Goal: Task Accomplishment & Management: Manage account settings

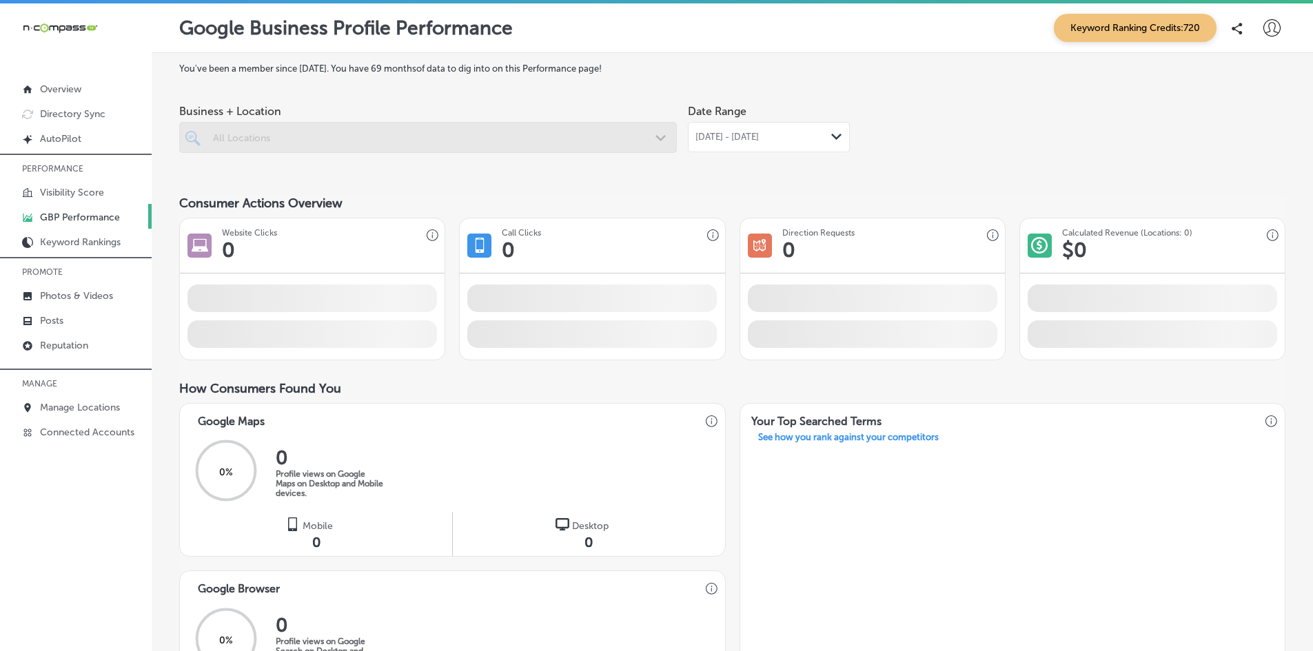
click at [414, 142] on div "All Locations" at bounding box center [435, 138] width 444 height 12
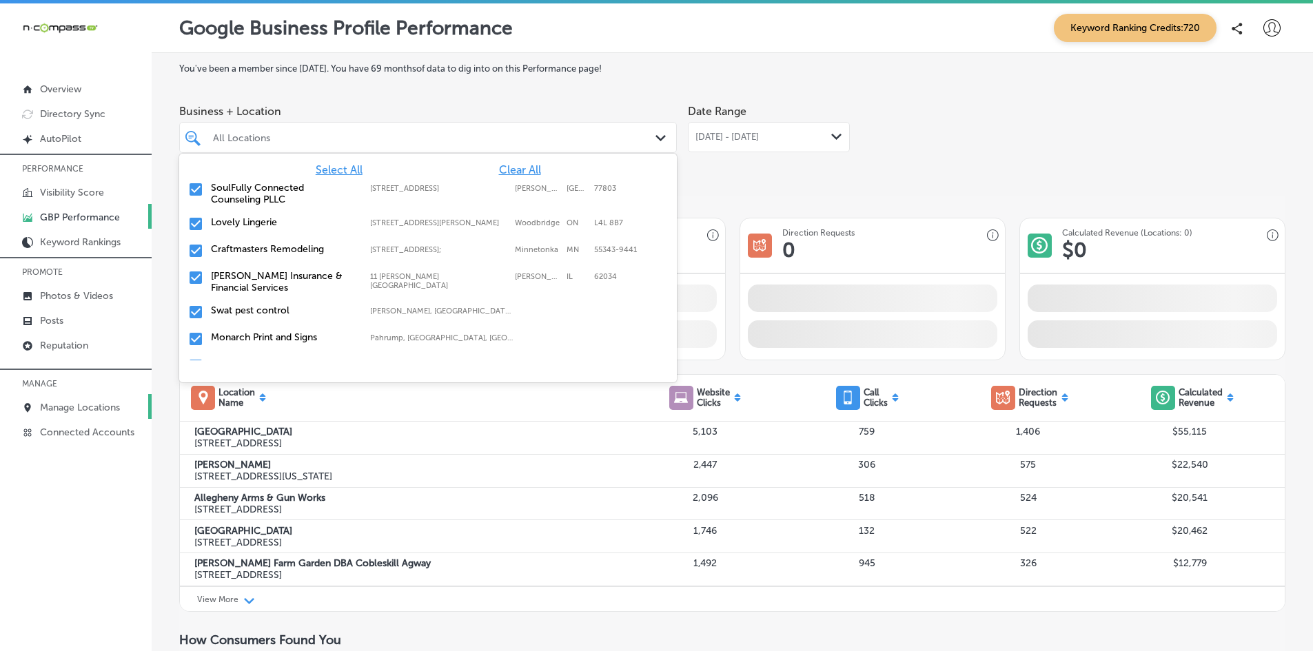
click at [77, 404] on p "Manage Locations" at bounding box center [80, 408] width 80 height 12
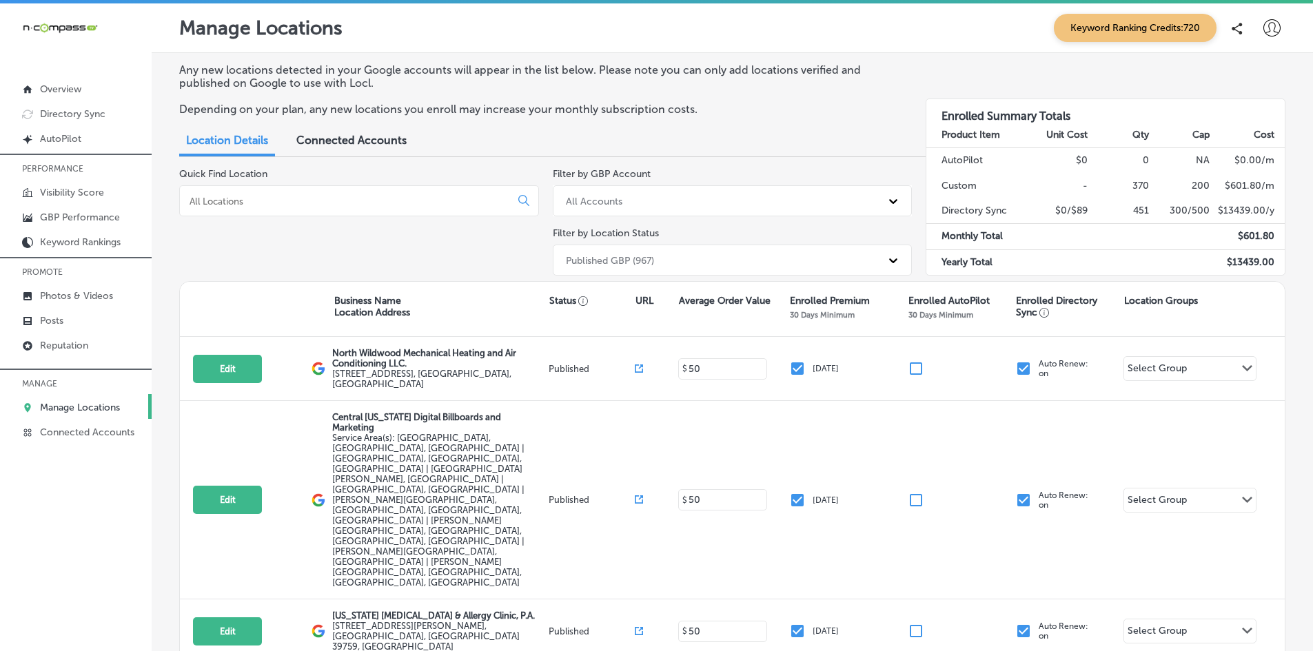
click at [270, 210] on div at bounding box center [359, 200] width 360 height 31
click at [275, 208] on div at bounding box center [359, 200] width 360 height 31
click at [527, 200] on div at bounding box center [359, 200] width 360 height 31
click at [518, 201] on icon at bounding box center [524, 201] width 12 height 12
drag, startPoint x: 340, startPoint y: 208, endPoint x: 332, endPoint y: 205, distance: 9.6
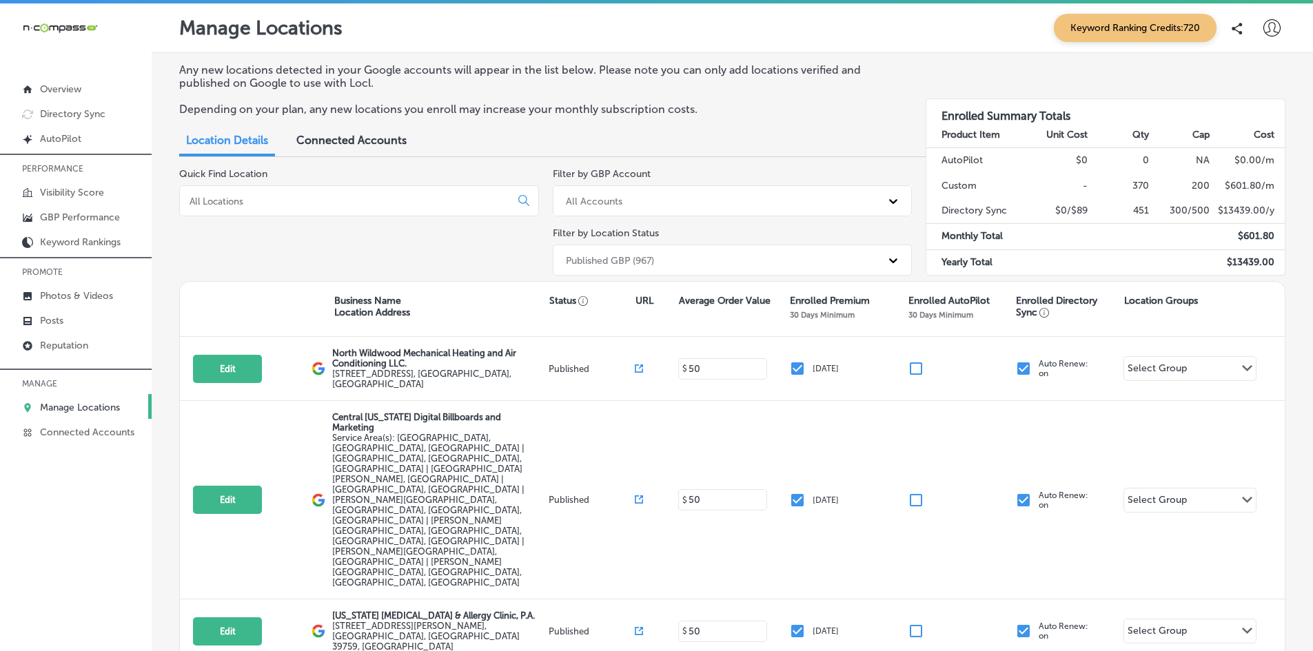
click at [339, 208] on div at bounding box center [359, 200] width 360 height 31
click at [281, 201] on input at bounding box center [347, 201] width 319 height 12
click at [294, 208] on div at bounding box center [359, 200] width 360 height 31
click at [300, 202] on input at bounding box center [347, 201] width 319 height 12
click at [271, 194] on div at bounding box center [359, 200] width 360 height 31
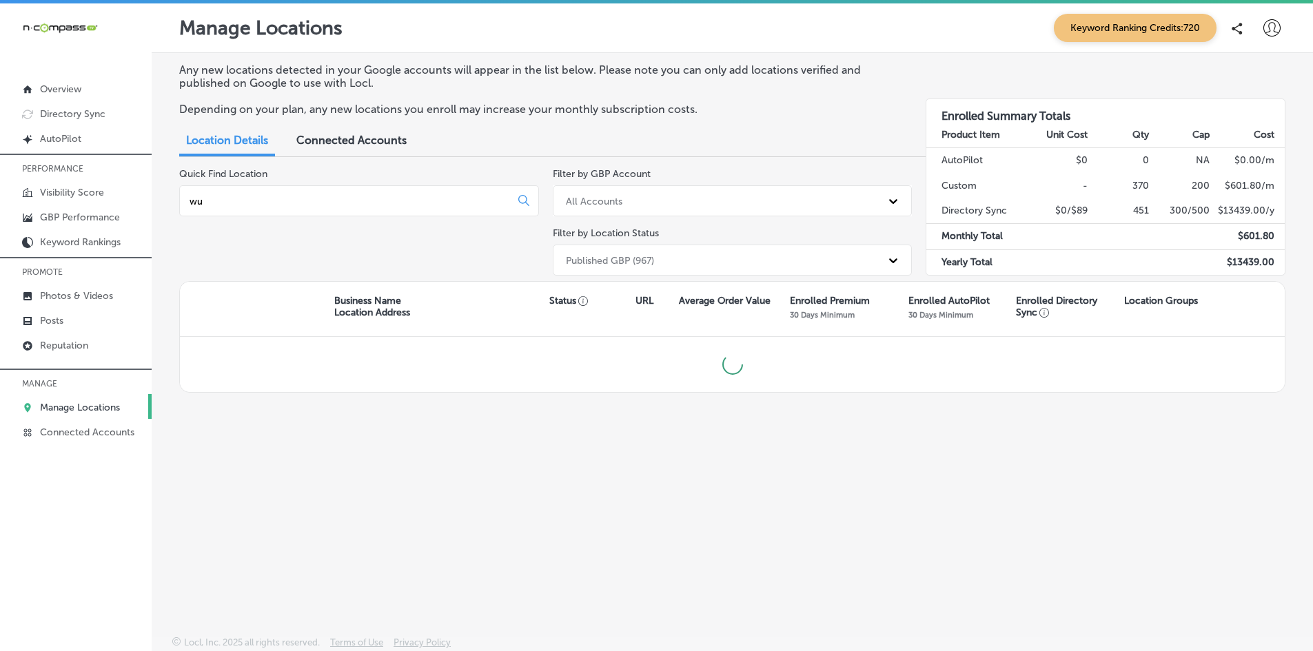
type input "w"
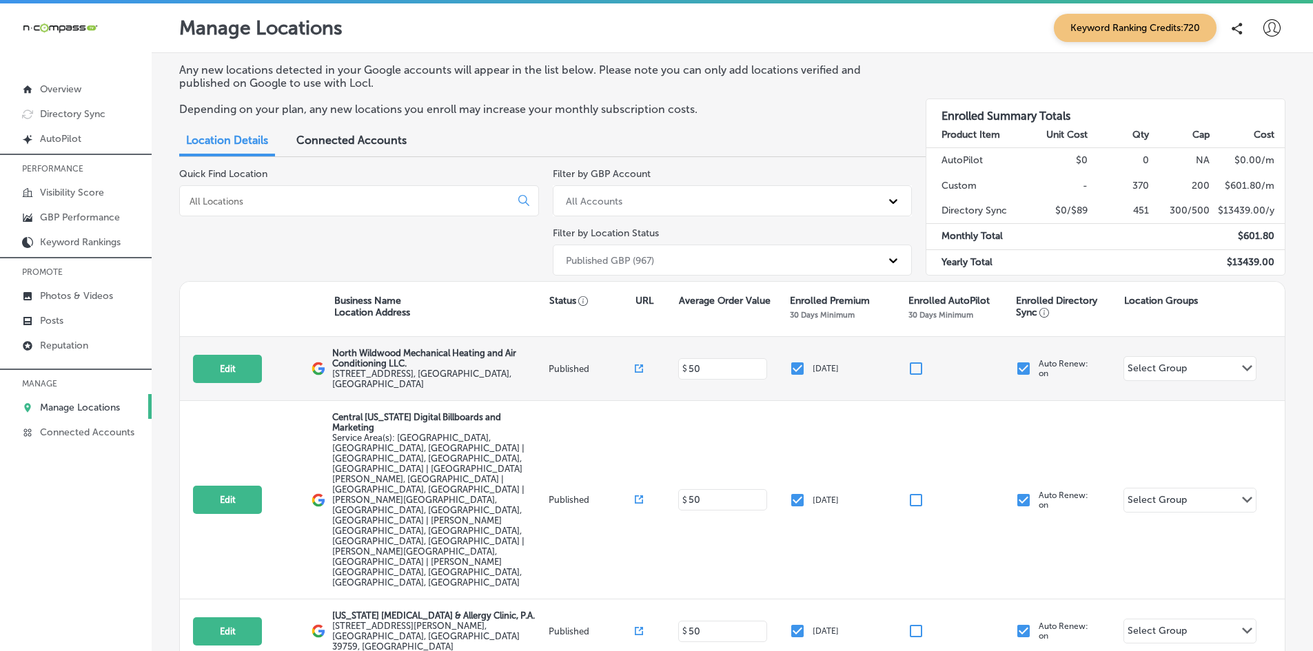
click at [445, 347] on div "Edit This location is not published yet. North Wildwood Mechanical Heating and …" at bounding box center [732, 369] width 1105 height 64
click at [241, 368] on button "Edit" at bounding box center [227, 369] width 69 height 28
select select "US"
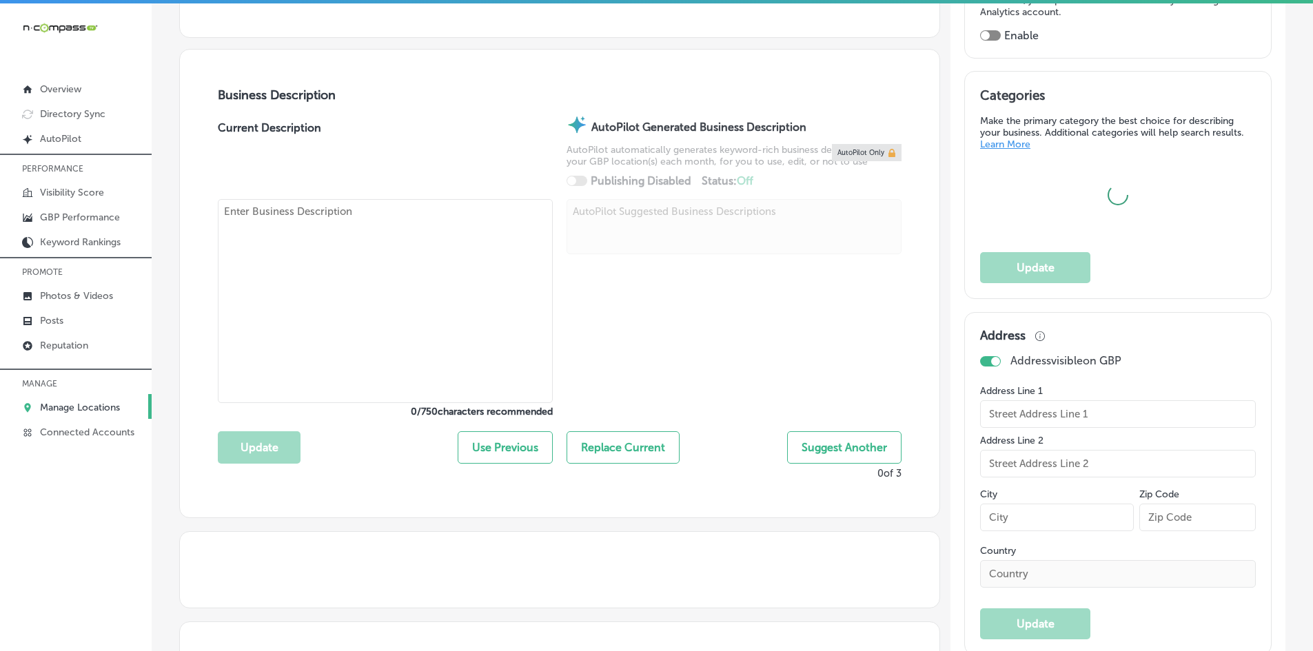
type input "North Wildwood Mechanical Heating and Air Conditioning LLC."
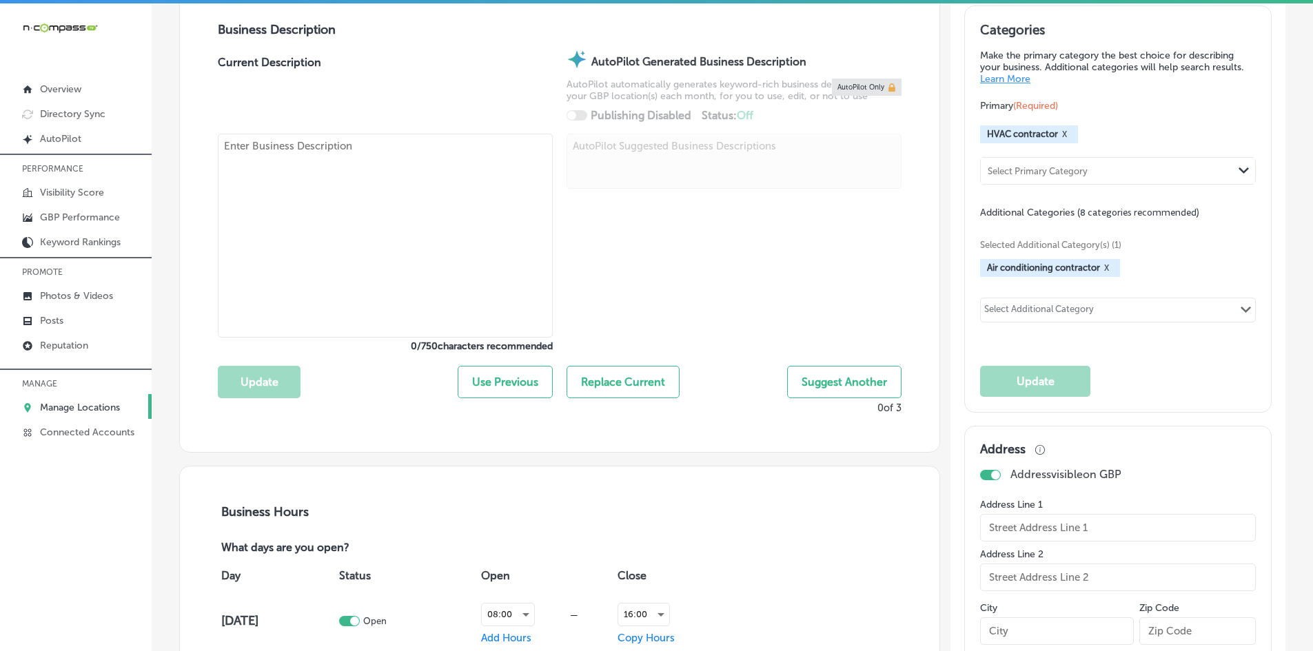
type input "[STREET_ADDRESS]"
type input "Unit 3"
type input "[GEOGRAPHIC_DATA]"
type input "08242"
type input "US"
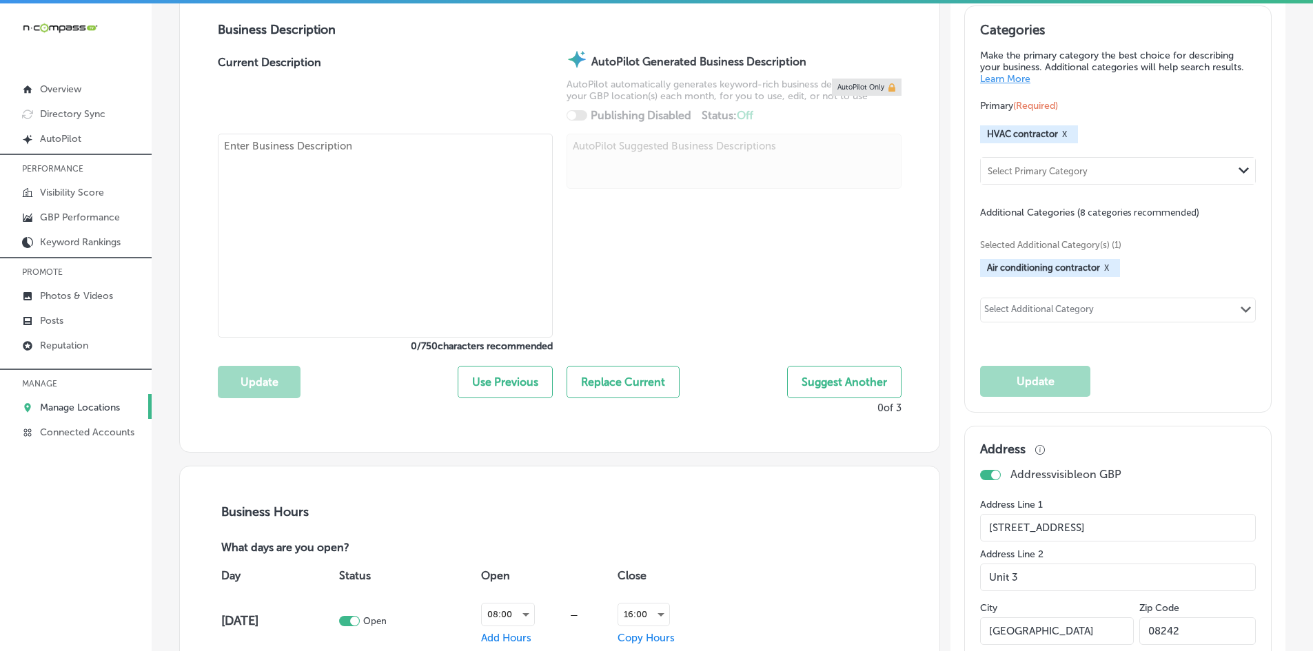
type input "[URL][DOMAIN_NAME]"
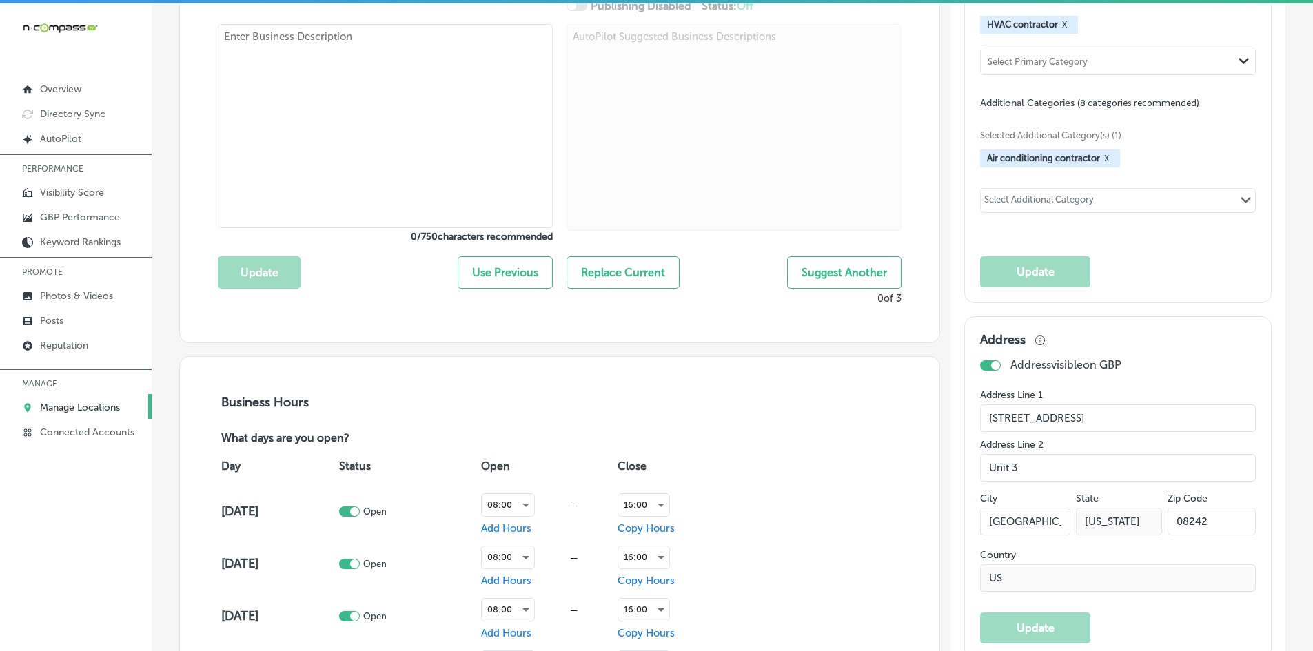
checkbox input "true"
type textarea "North Wildwood Mechanical Heating and Air Conditioning LLC is a family-owned HV…"
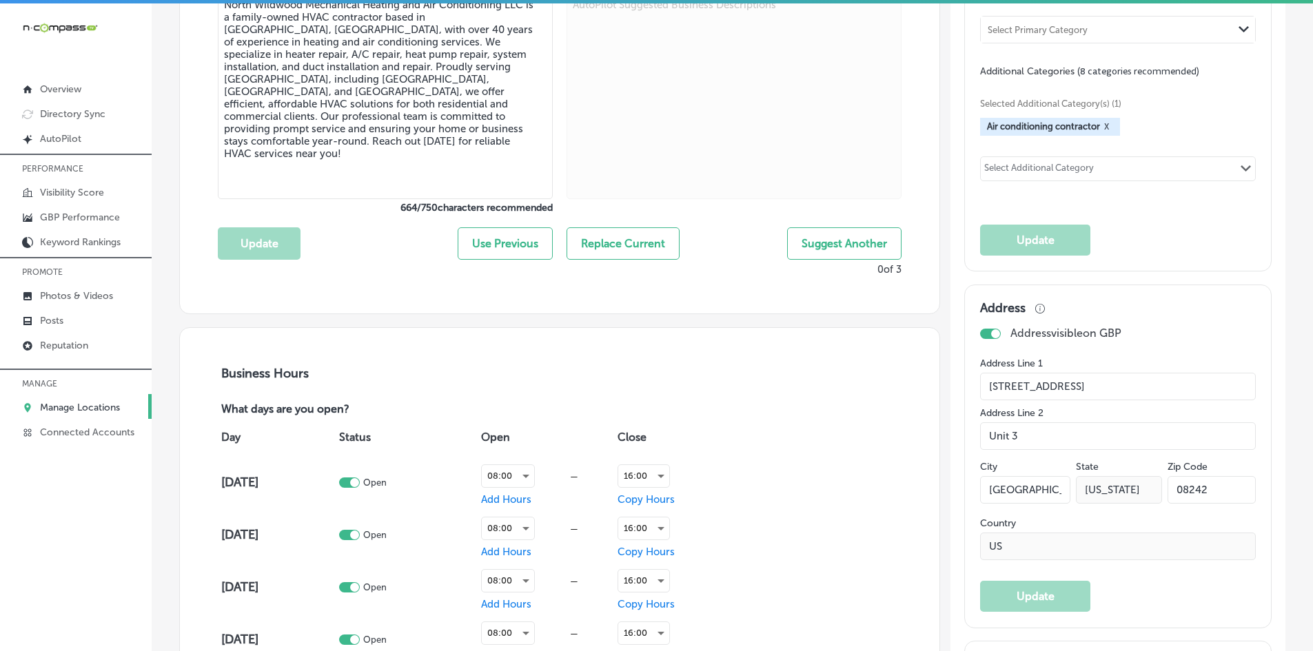
type input "[PHONE_NUMBER]"
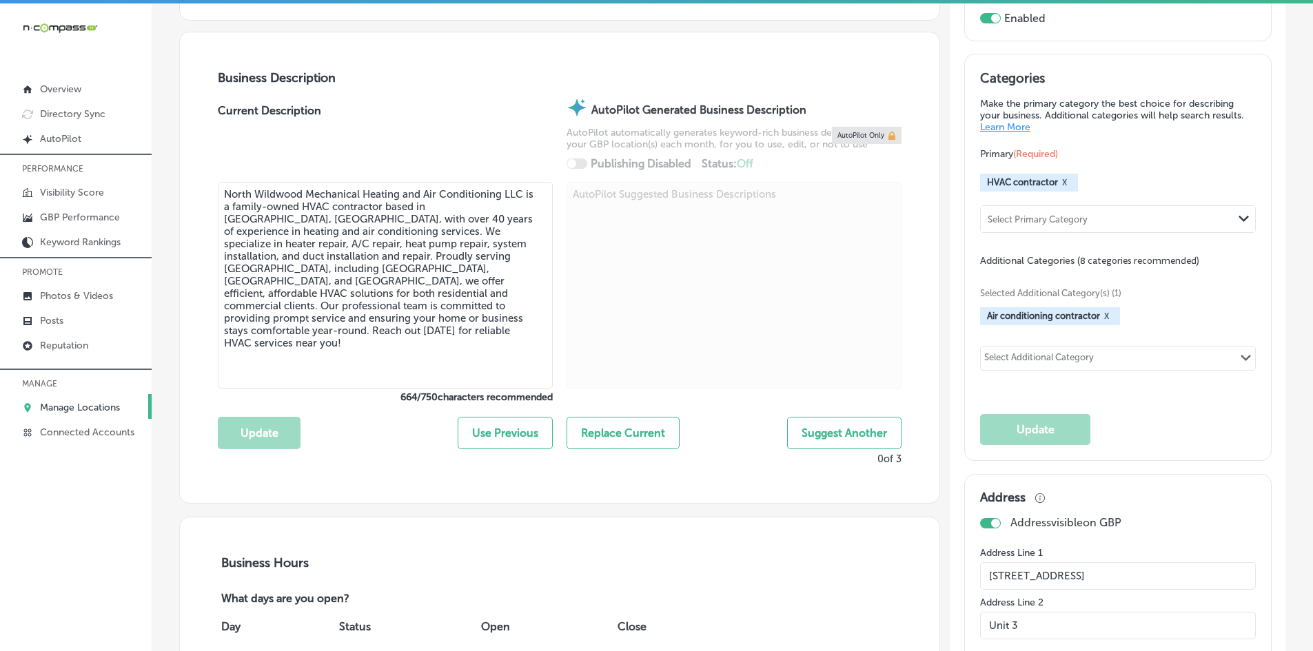
scroll to position [414, 0]
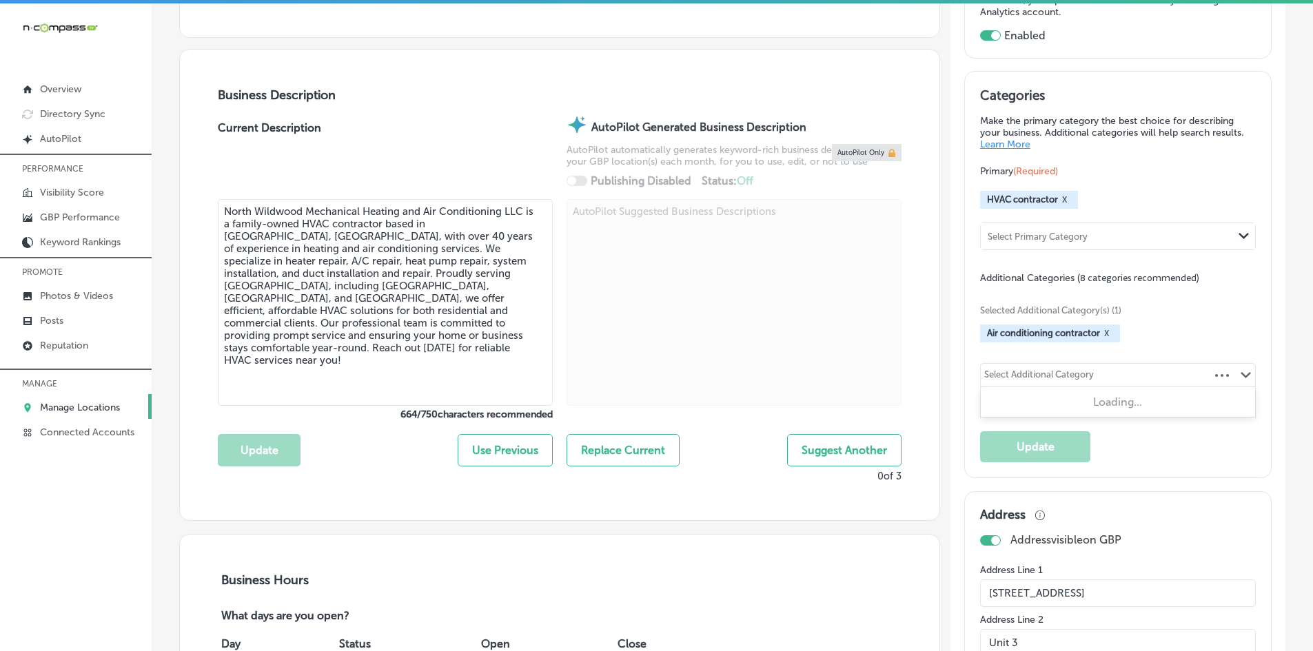
click at [1081, 385] on div "Select Additional Category Path Created with Sketch." at bounding box center [1118, 375] width 274 height 23
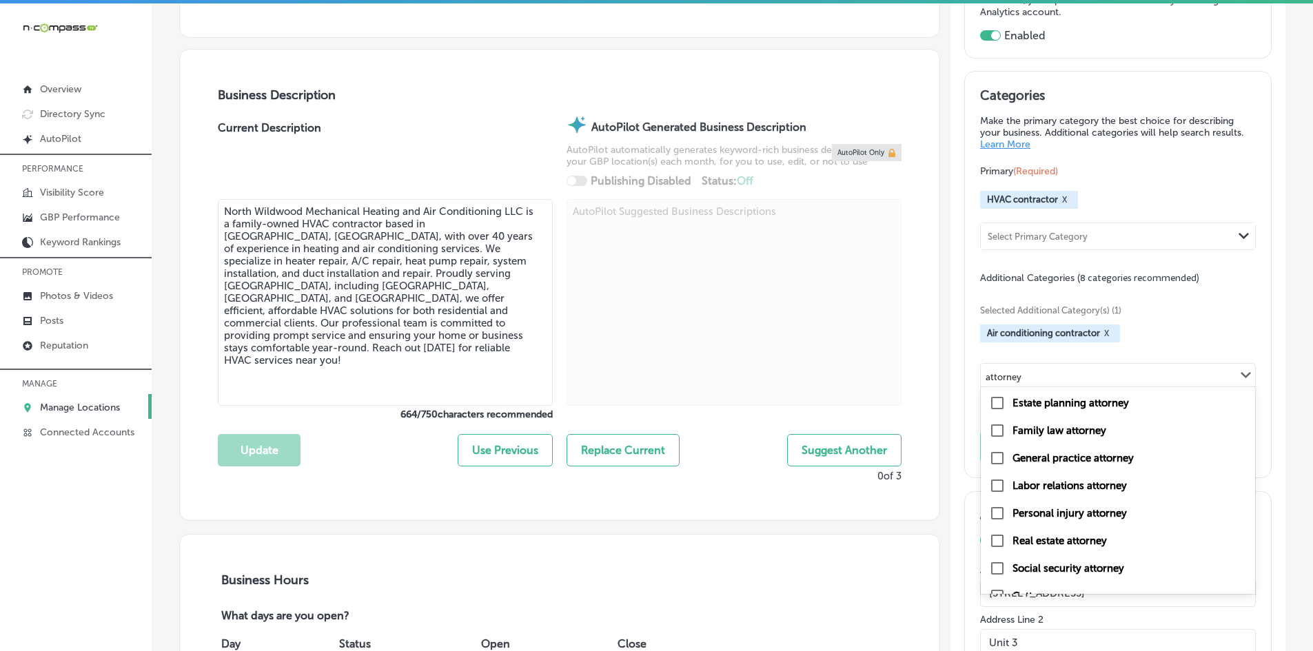
scroll to position [488, 0]
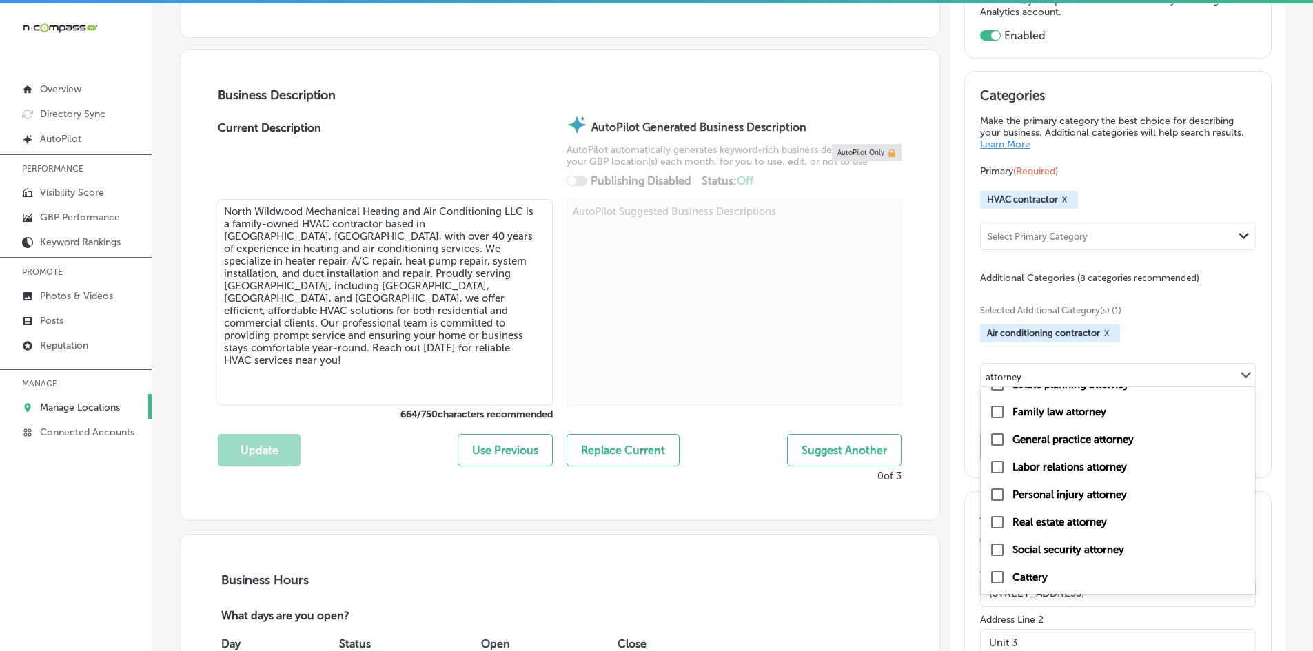
drag, startPoint x: 1066, startPoint y: 582, endPoint x: 1069, endPoint y: 435, distance: 146.8
click at [1068, 436] on div "Administrative attorney Bankruptcy attorney Business attorney District attorney…" at bounding box center [1118, 490] width 274 height 207
type input "attorney"
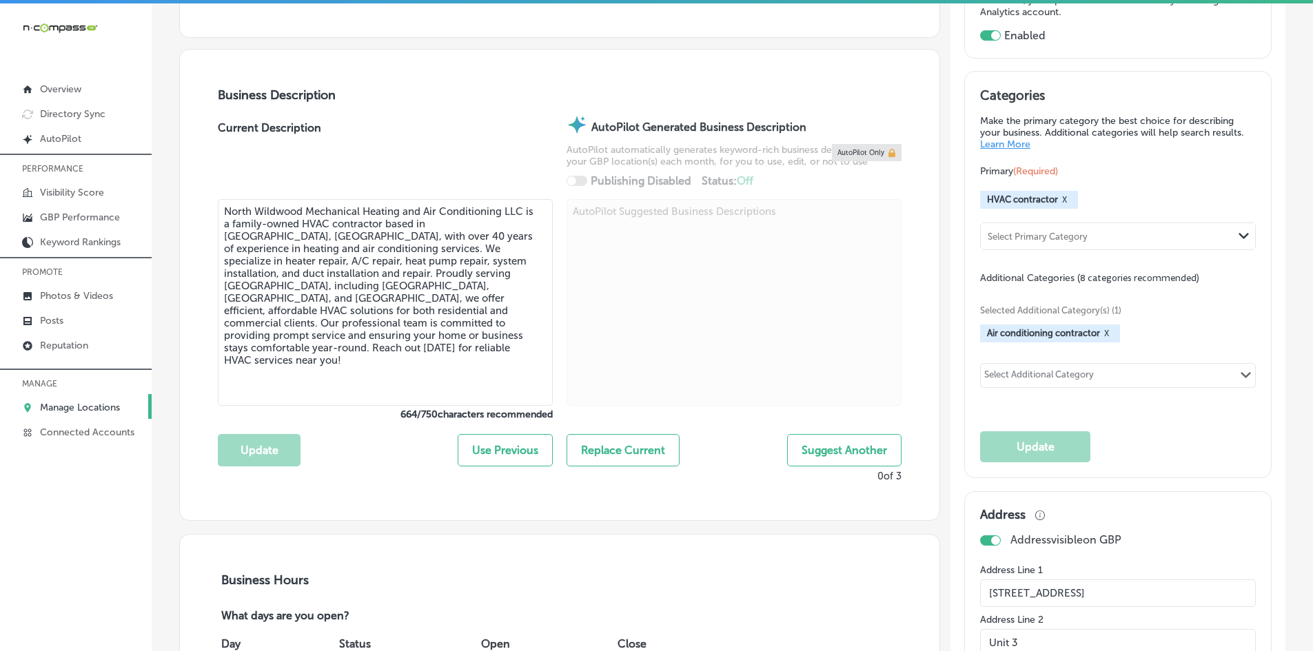
click at [1237, 373] on div "Path Created with Sketch." at bounding box center [1246, 375] width 18 height 11
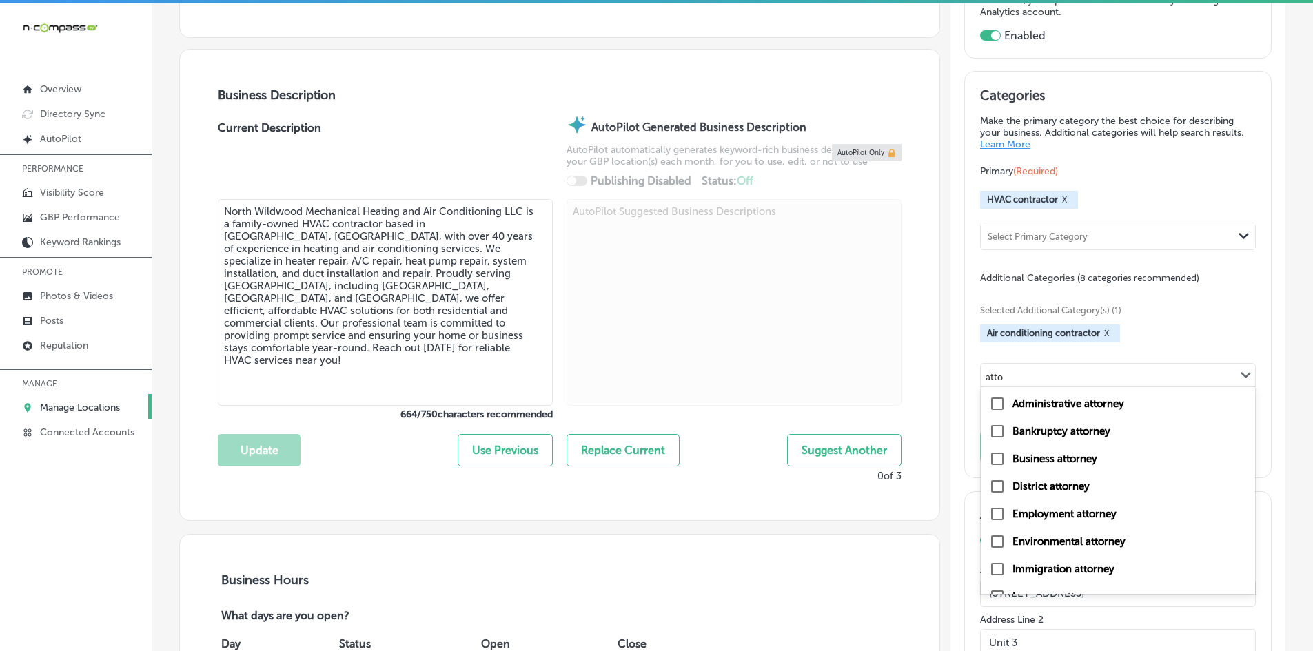
type input "attor"
checkbox input "true"
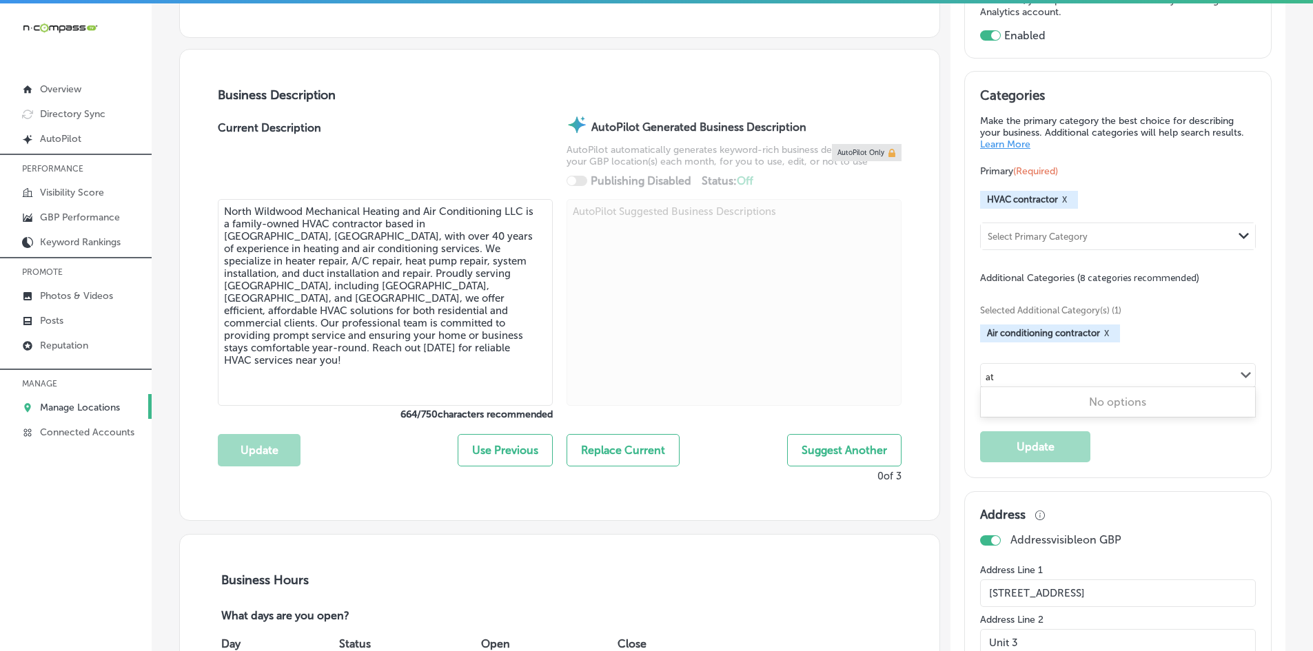
type input "a"
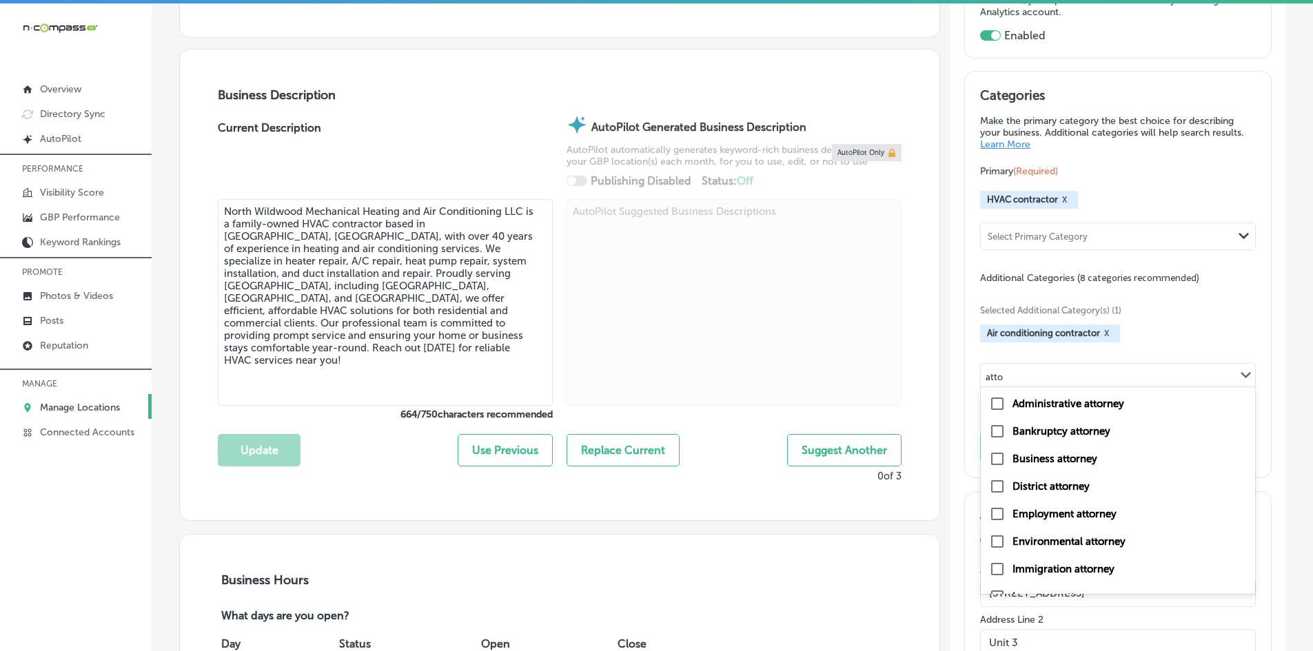
type input "attor"
checkbox input "true"
type input "attorney"
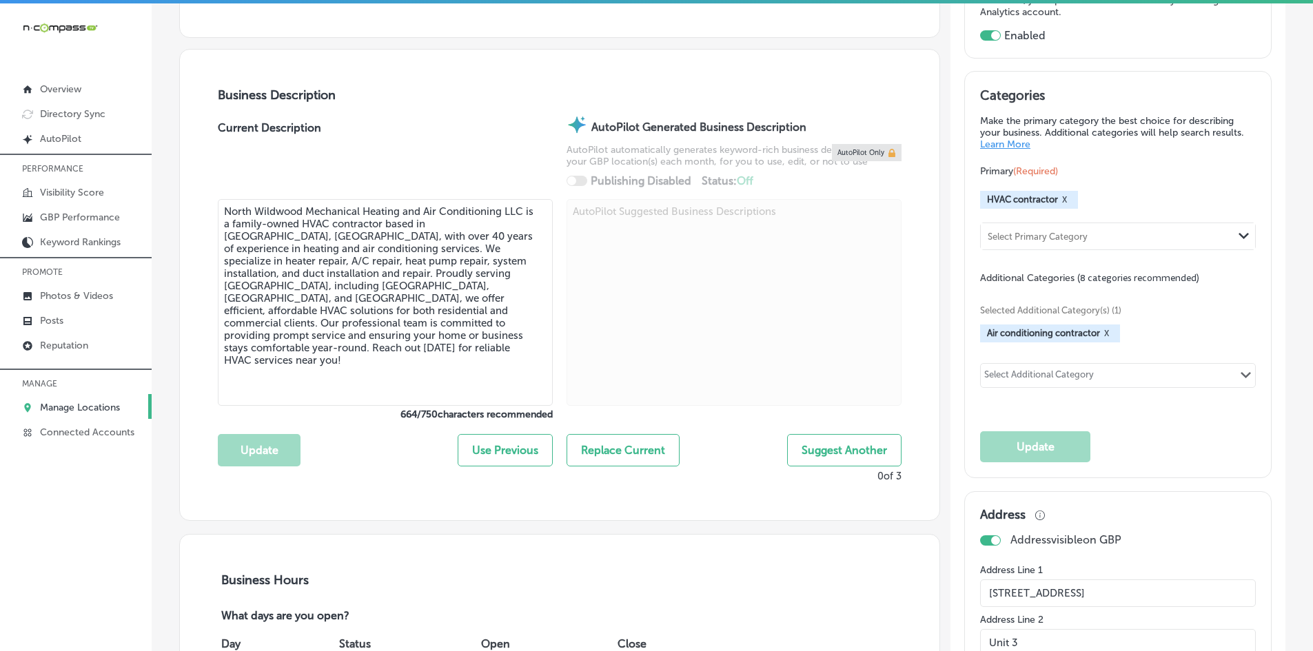
click at [1239, 407] on div "Categories Make the primary category the best choice for describing your busine…" at bounding box center [1118, 275] width 276 height 375
click at [1225, 370] on div "Select Additional Category Path Created with Sketch." at bounding box center [1118, 375] width 274 height 23
click at [1080, 386] on div "Select Additional Category Path Created with Sketch." at bounding box center [1118, 375] width 274 height 23
click at [1135, 389] on div "Selected Additional Category(s) (1) Air conditioning contractor X Select Additi…" at bounding box center [1118, 345] width 276 height 121
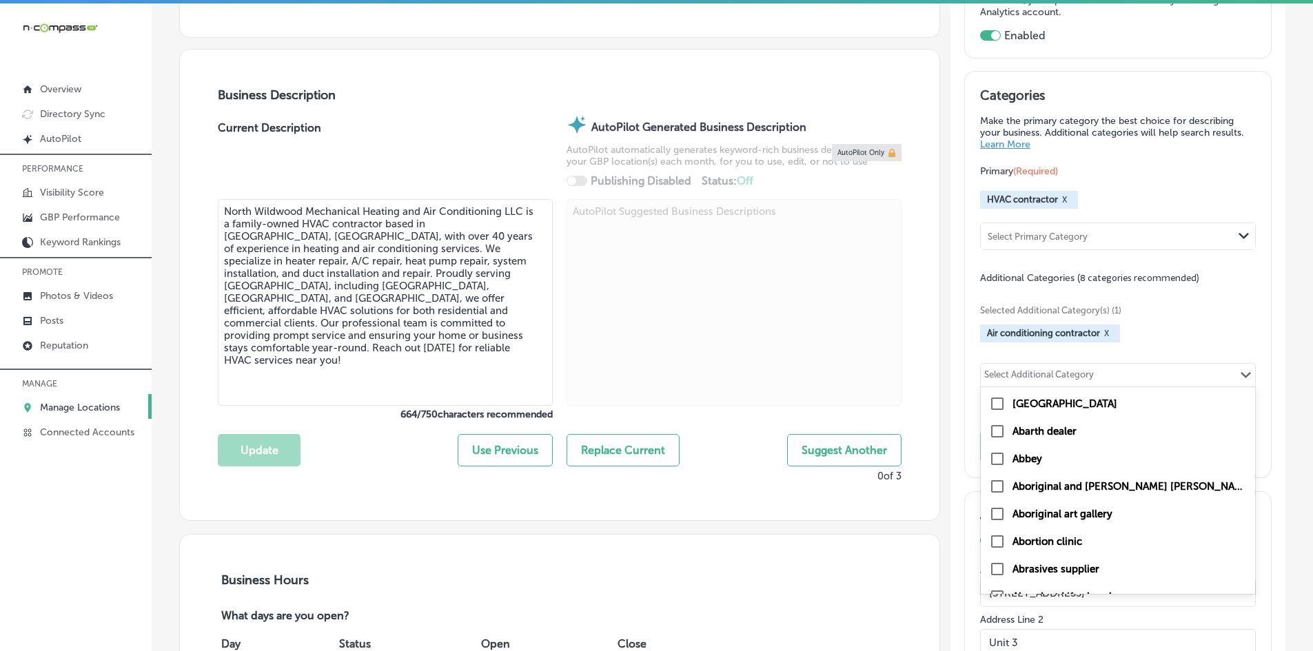
click at [1128, 376] on div "Select Additional Category Path Created with Sketch." at bounding box center [1118, 375] width 274 height 23
type input "a"
checkbox input "false"
type input "attor"
checkbox input "true"
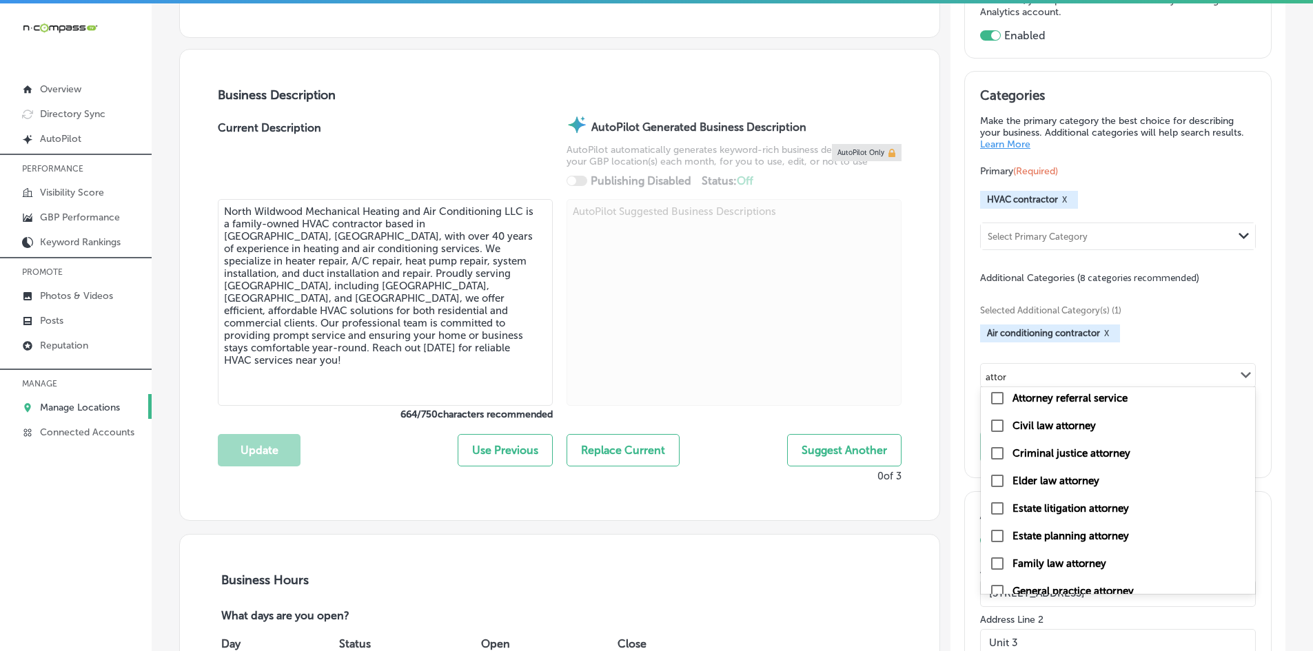
scroll to position [0, 0]
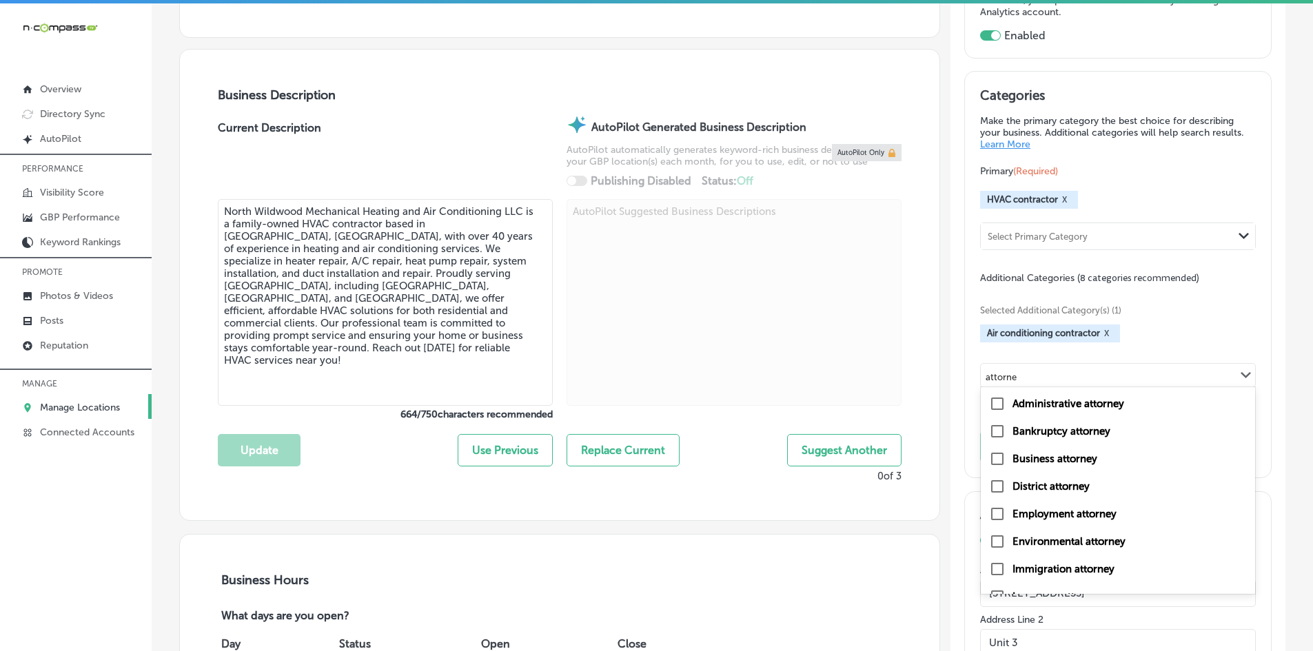
type input "attorney"
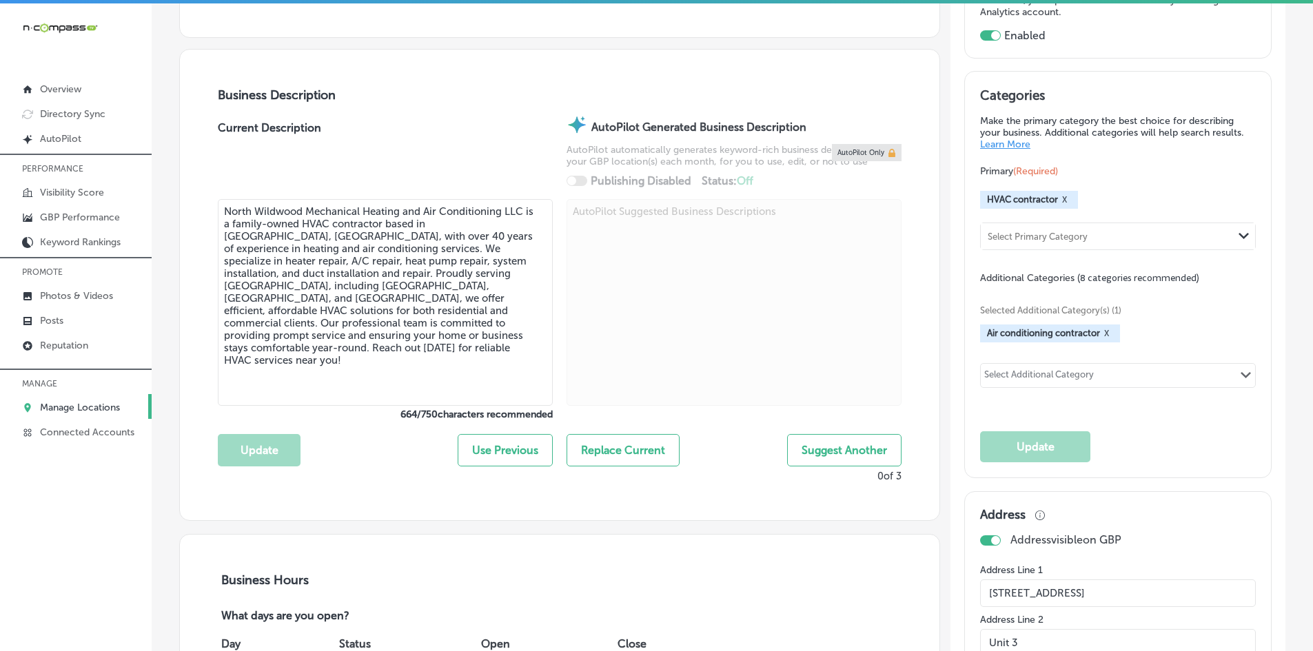
drag, startPoint x: 1056, startPoint y: 374, endPoint x: 925, endPoint y: 368, distance: 131.1
click at [1052, 369] on div "Select Additional Category" at bounding box center [1039, 377] width 110 height 16
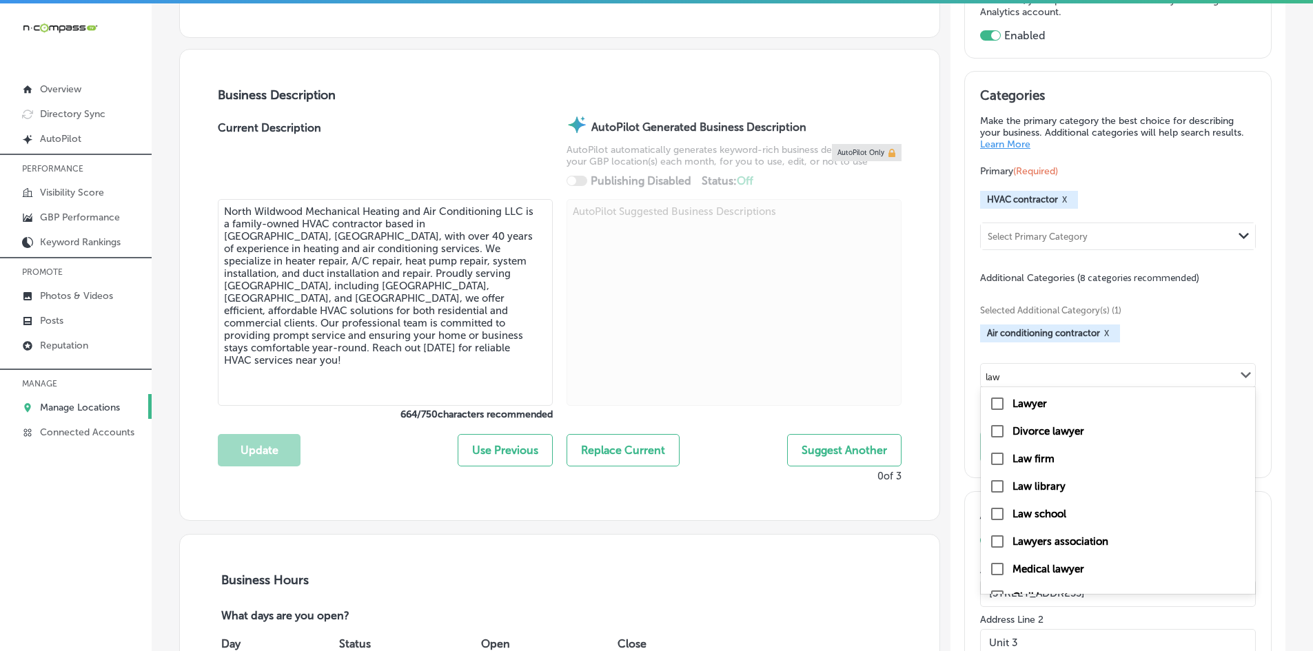
type input "law"
click at [1095, 369] on div "Select Additional Category Path Created with Sketch." at bounding box center [1118, 375] width 274 height 23
type input "law"
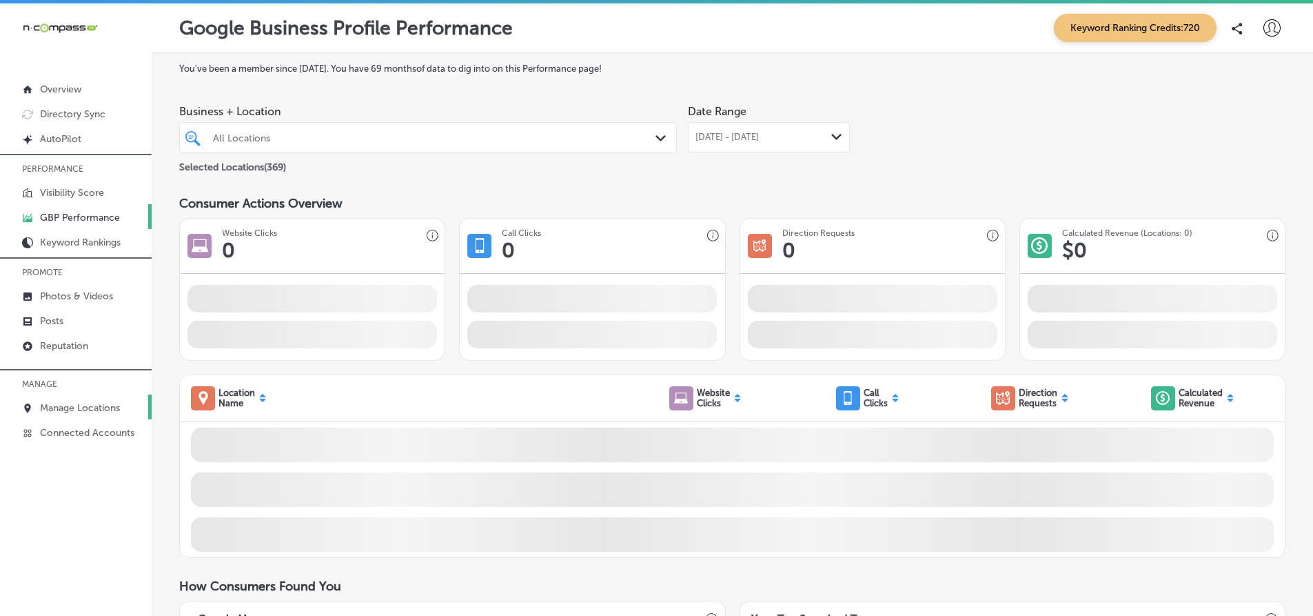
click at [68, 407] on p "Manage Locations" at bounding box center [80, 408] width 80 height 12
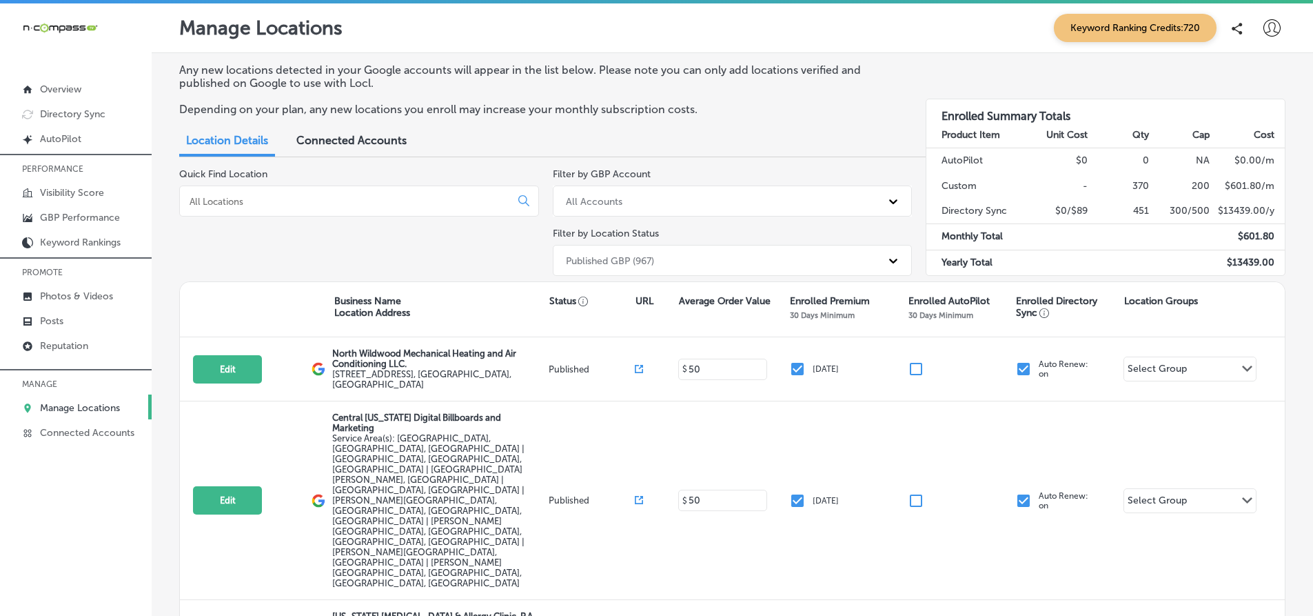
click at [83, 407] on p "Manage Locations" at bounding box center [80, 408] width 80 height 12
click at [82, 404] on p "Manage Locations" at bounding box center [80, 408] width 80 height 12
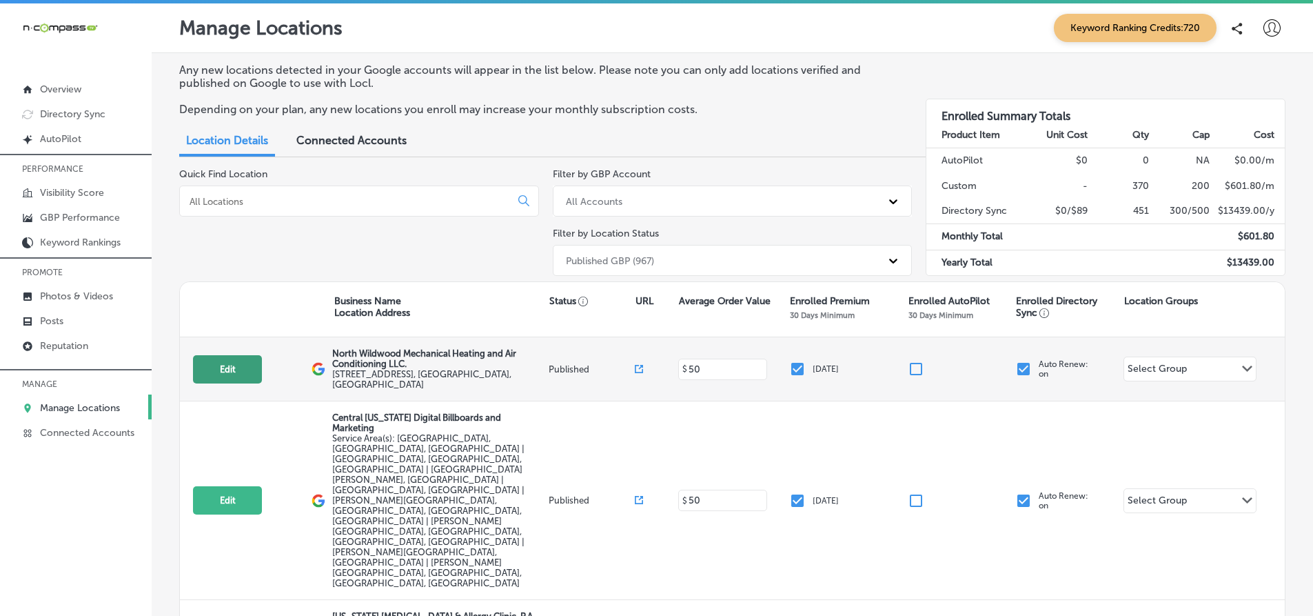
click at [234, 363] on button "Edit" at bounding box center [227, 369] width 69 height 28
select select "US"
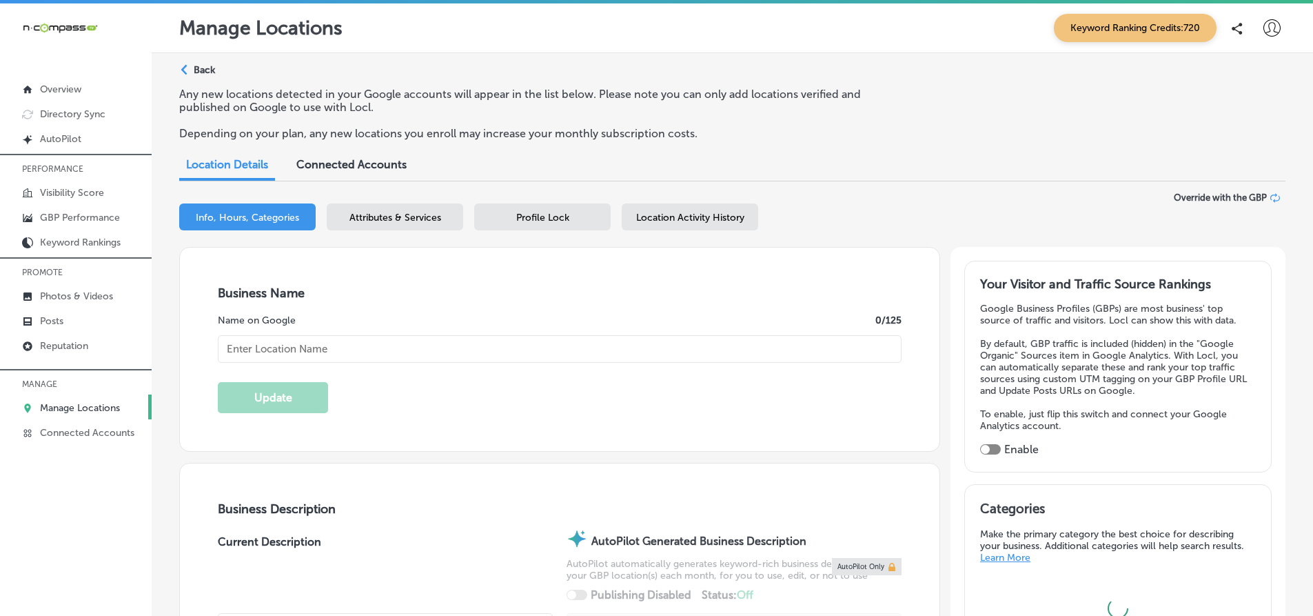
type input "North Wildwood Mechanical Heating and Air Conditioning LLC."
type input "[STREET_ADDRESS]"
type input "Unit 3"
type input "[GEOGRAPHIC_DATA]"
type input "08242"
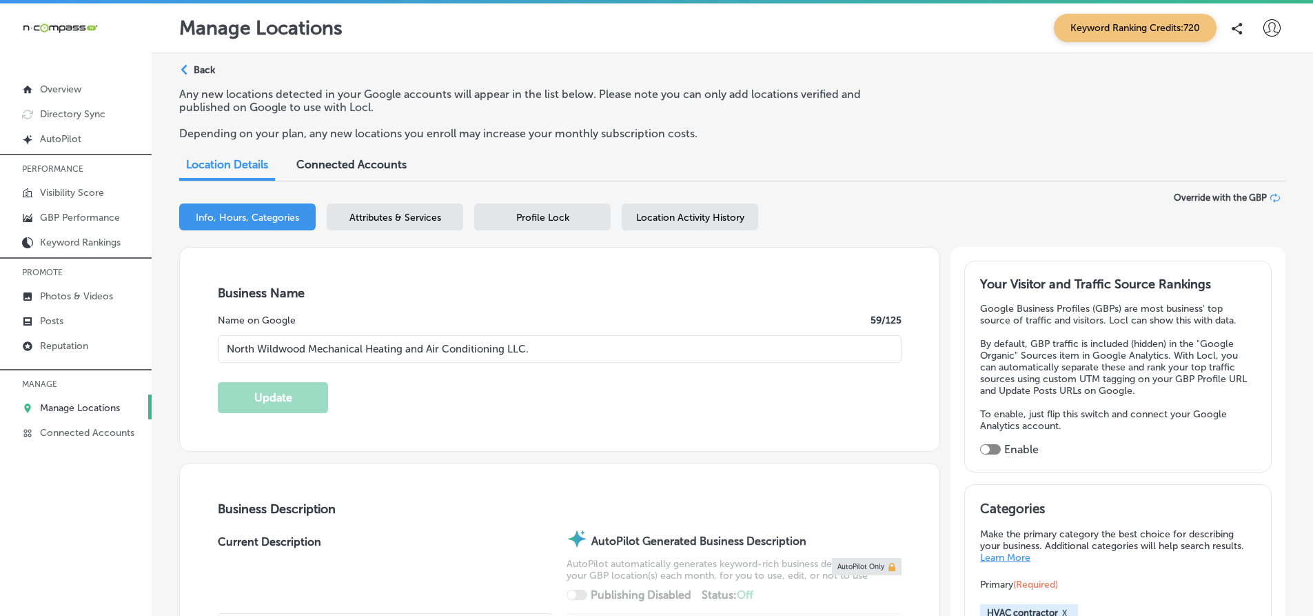
type input "US"
type input "[URL][DOMAIN_NAME]"
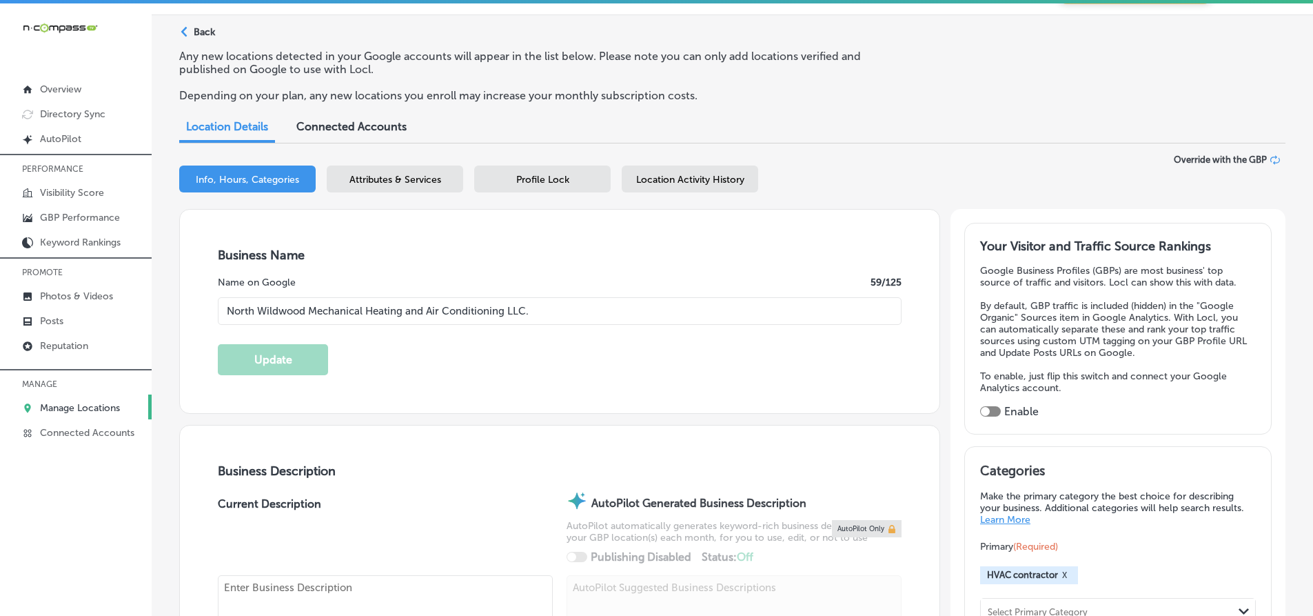
checkbox input "true"
type textarea "North Wildwood Mechanical Heating and Air Conditioning LLC is a family-owned HV…"
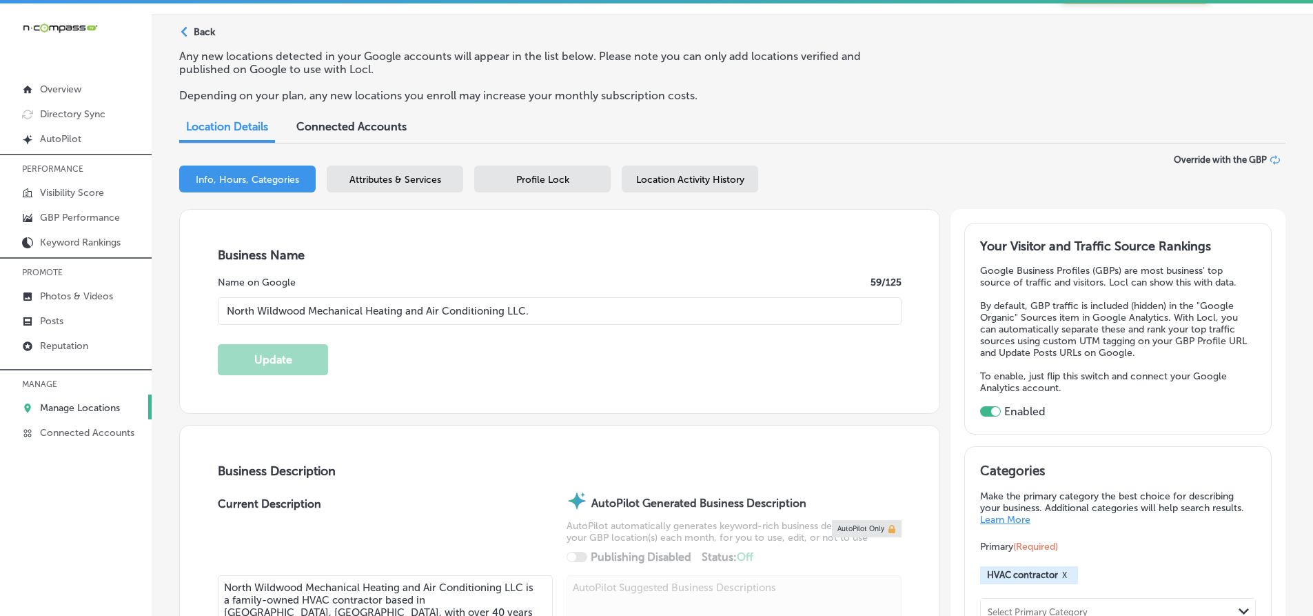
type input "[PHONE_NUMBER]"
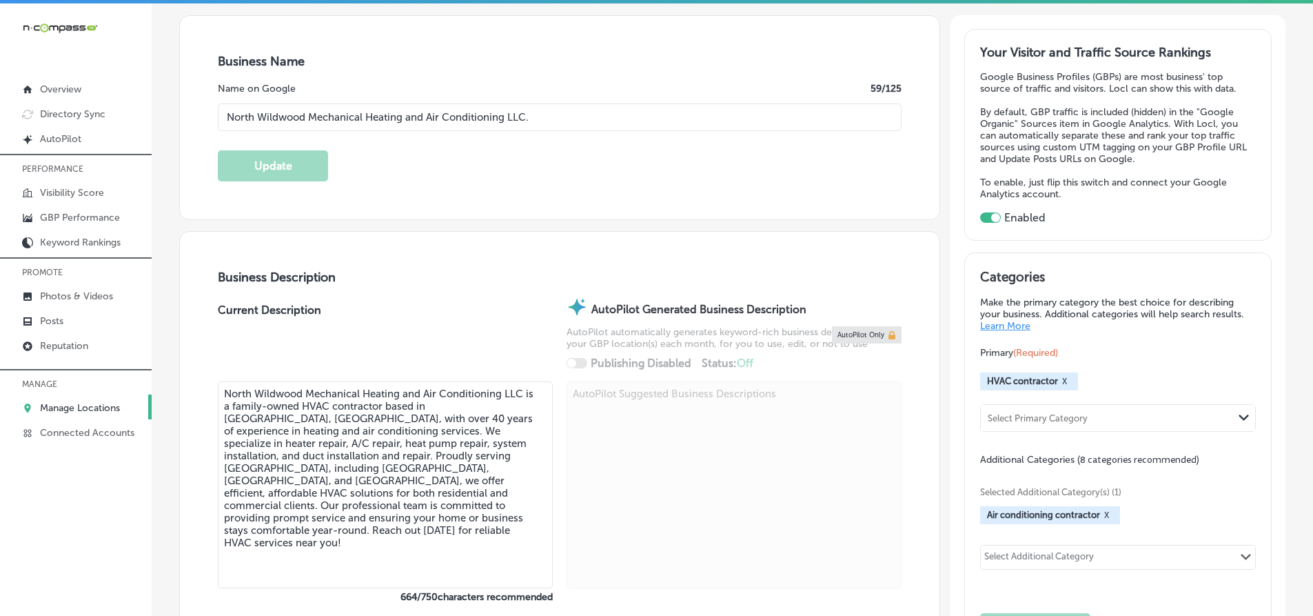
scroll to position [276, 0]
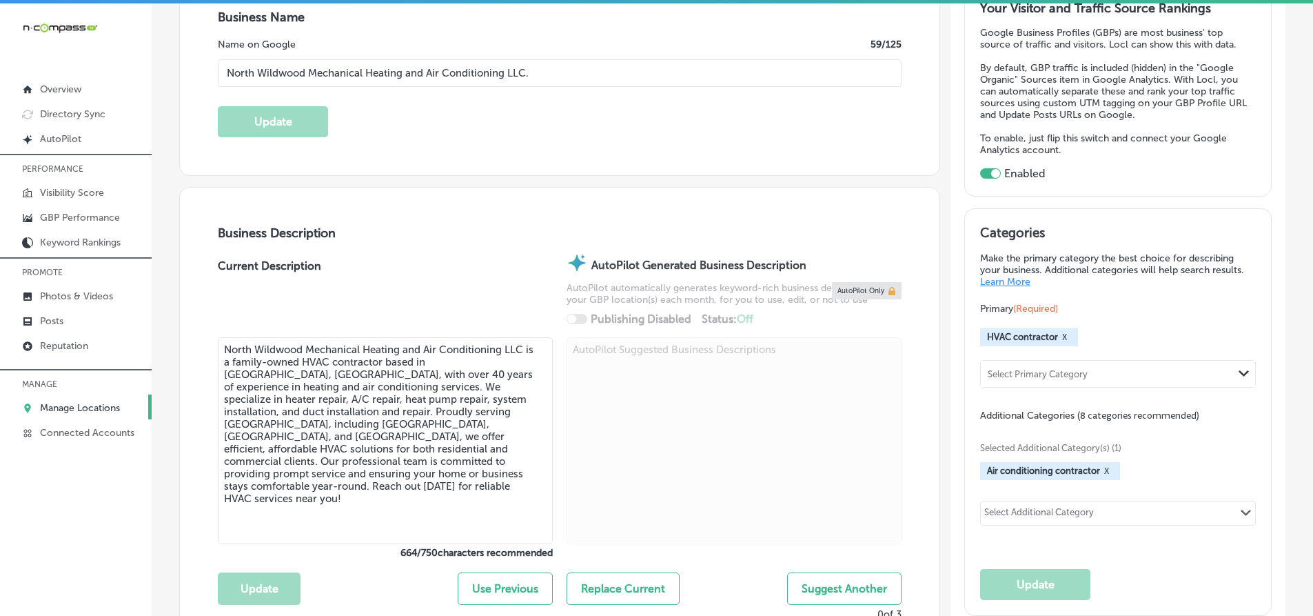
click at [1039, 511] on div "Select Additional Category" at bounding box center [1039, 515] width 110 height 16
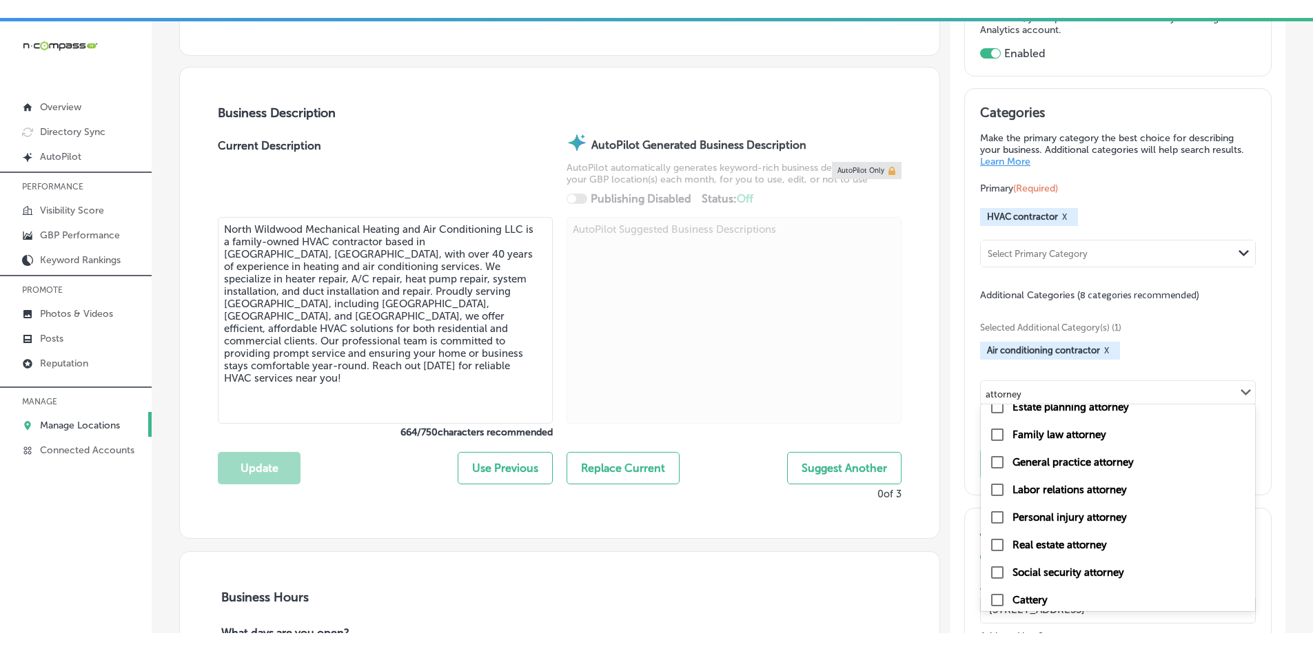
scroll to position [488, 0]
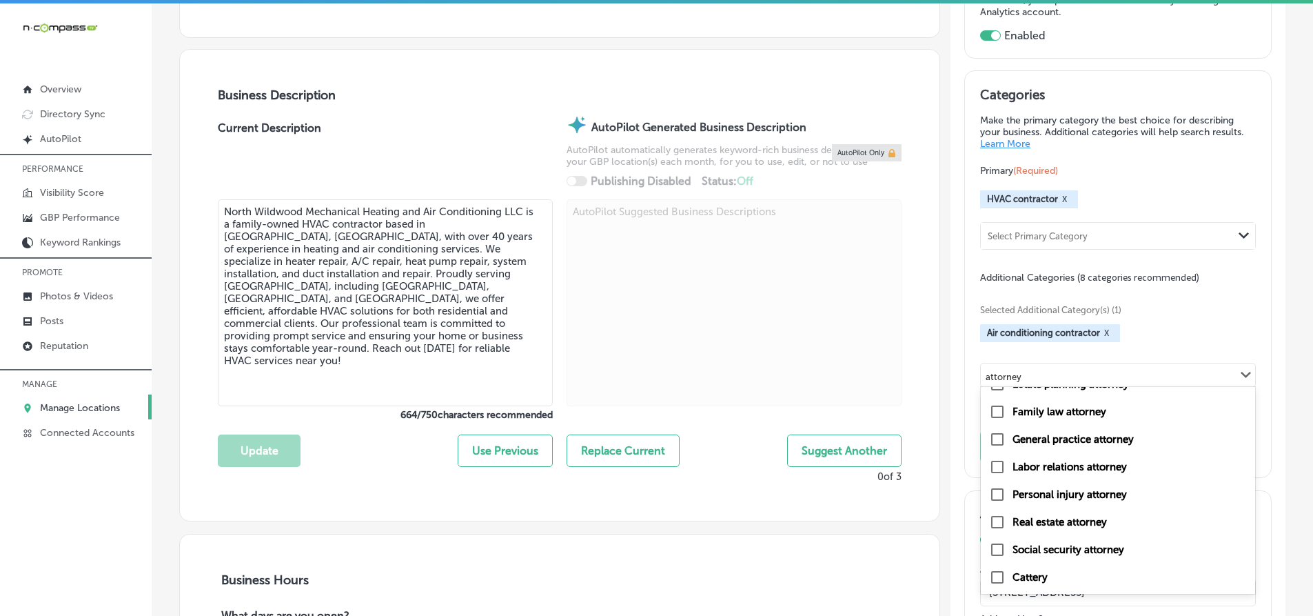
type input "attorney"
